Goal: Check status

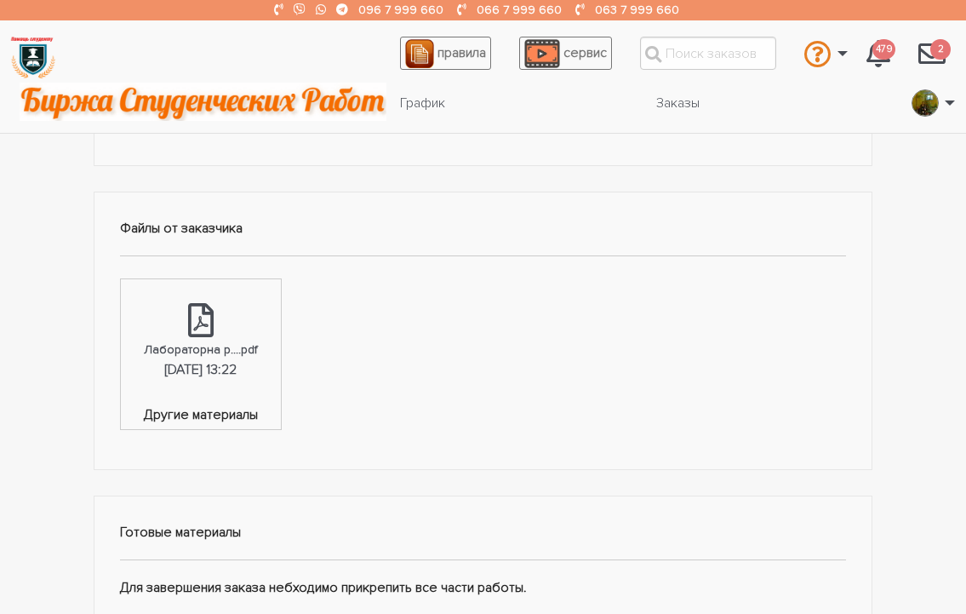
scroll to position [511, 0]
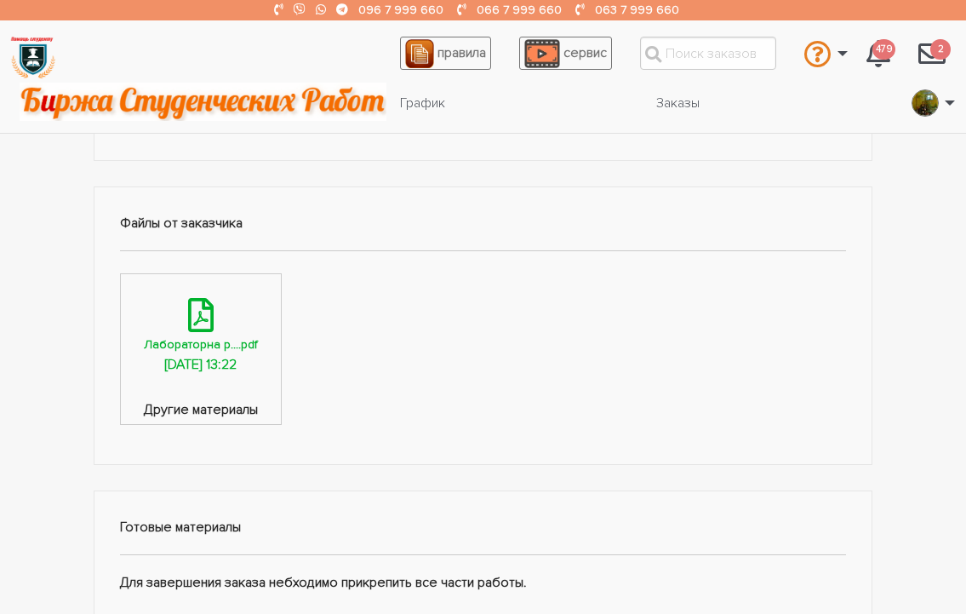
click at [208, 322] on icon at bounding box center [201, 315] width 26 height 34
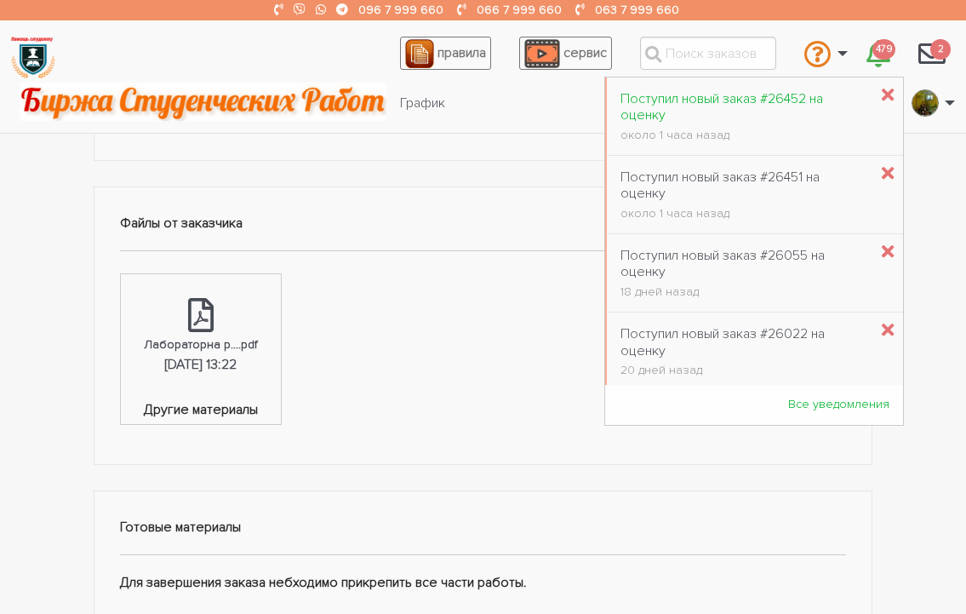
click at [699, 106] on div "Поступил новый заказ #26452 на оценку" at bounding box center [745, 107] width 248 height 32
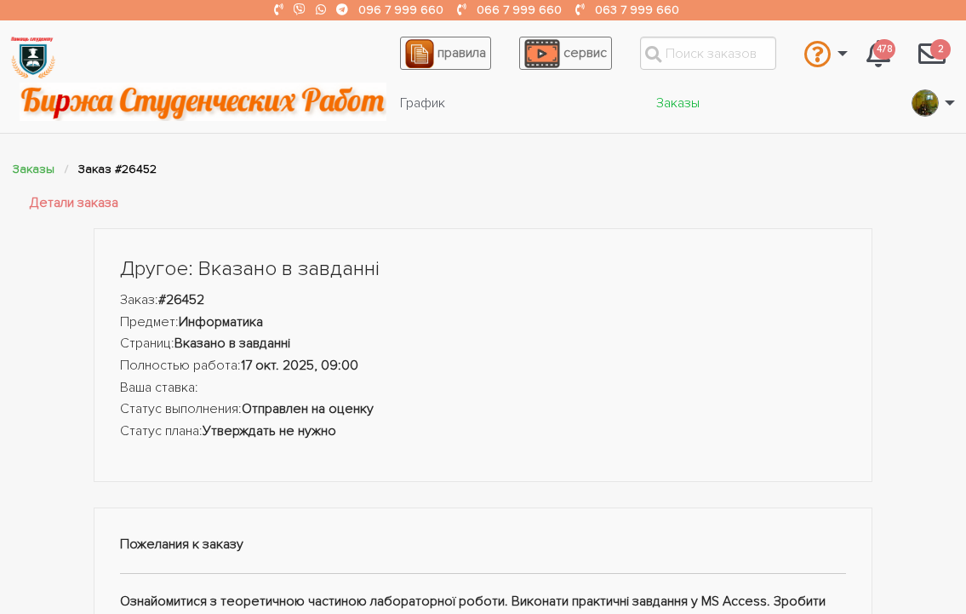
click at [671, 100] on link "Заказы" at bounding box center [678, 103] width 71 height 32
